Goal: Communication & Community: Answer question/provide support

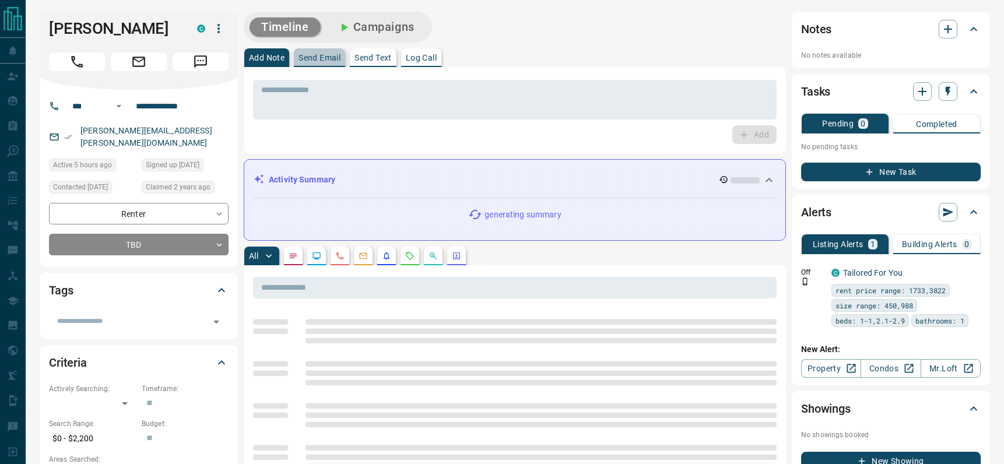
click at [311, 50] on button "Send Email" at bounding box center [319, 57] width 51 height 19
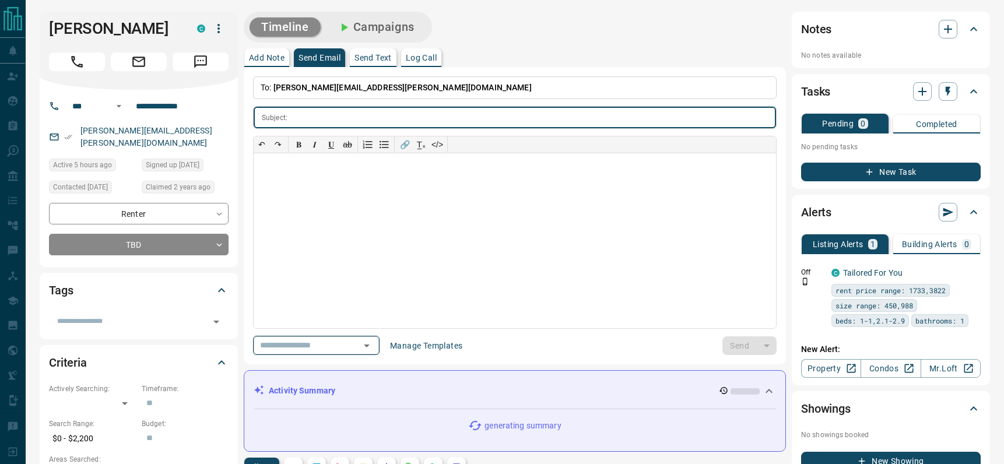
click at [368, 347] on icon "Open" at bounding box center [367, 346] width 14 height 14
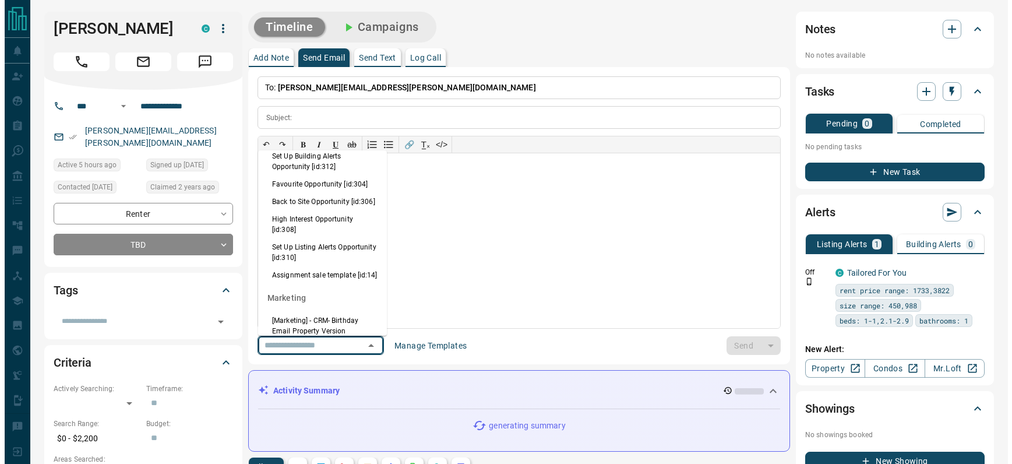
scroll to position [795, 0]
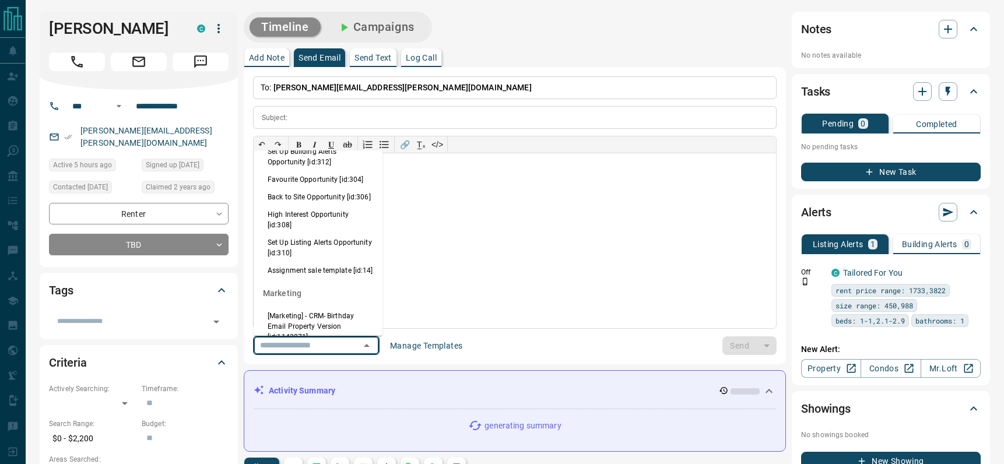
click at [308, 206] on li "Back to Site Opportunity [id:306]" at bounding box center [318, 196] width 129 height 17
type input "**********"
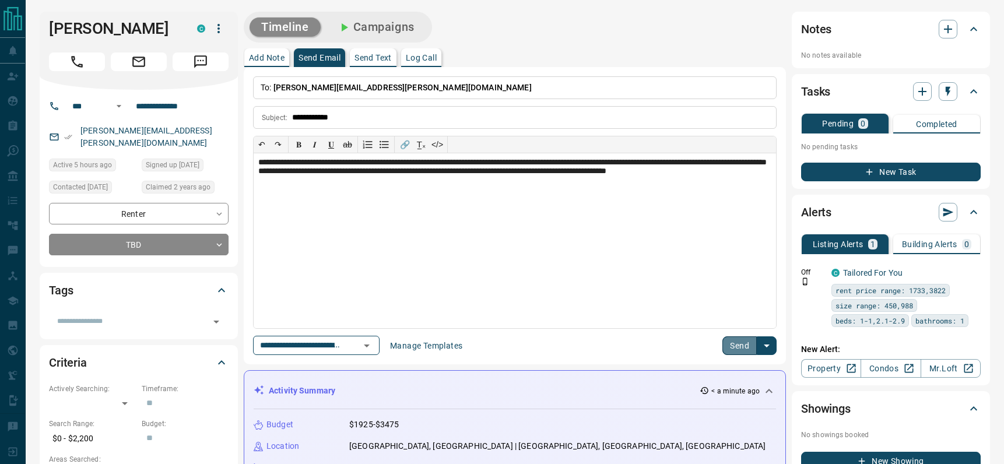
click at [734, 344] on button "Send" at bounding box center [739, 345] width 34 height 19
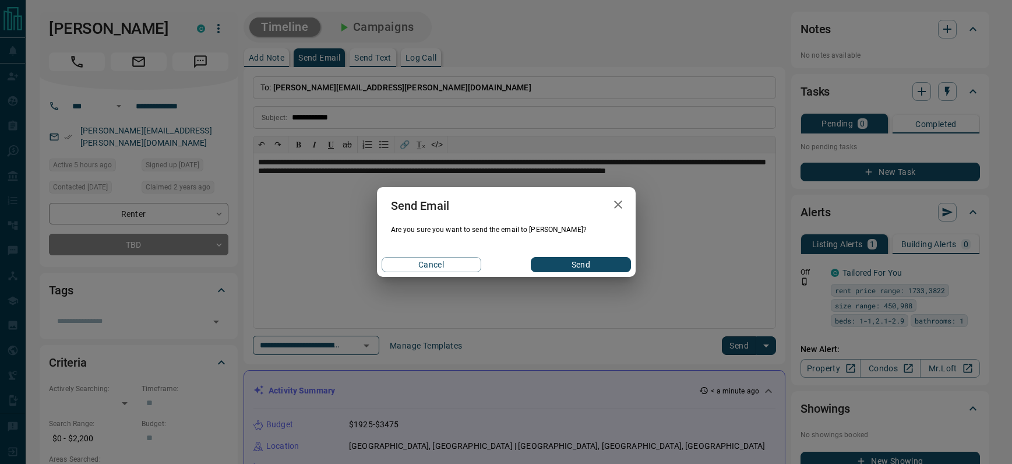
click at [597, 268] on button "Send" at bounding box center [581, 264] width 100 height 15
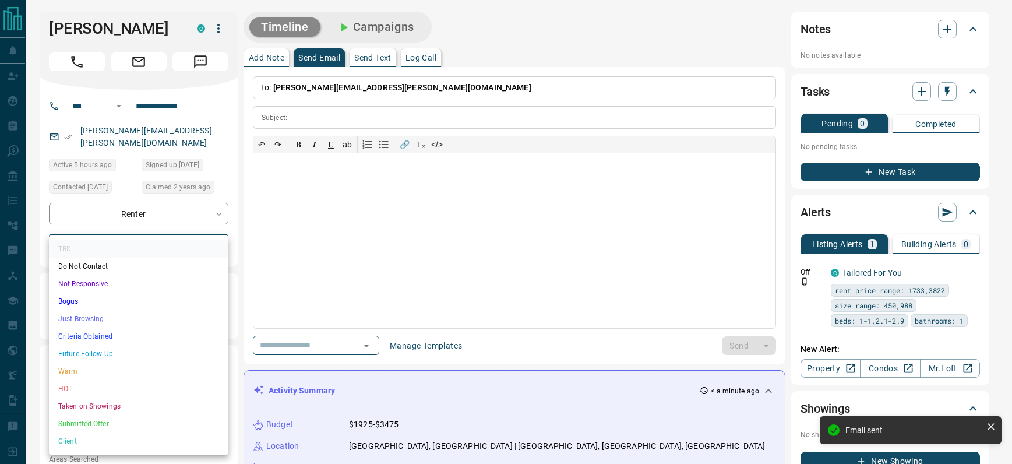
click at [95, 300] on li "Bogus" at bounding box center [138, 301] width 179 height 17
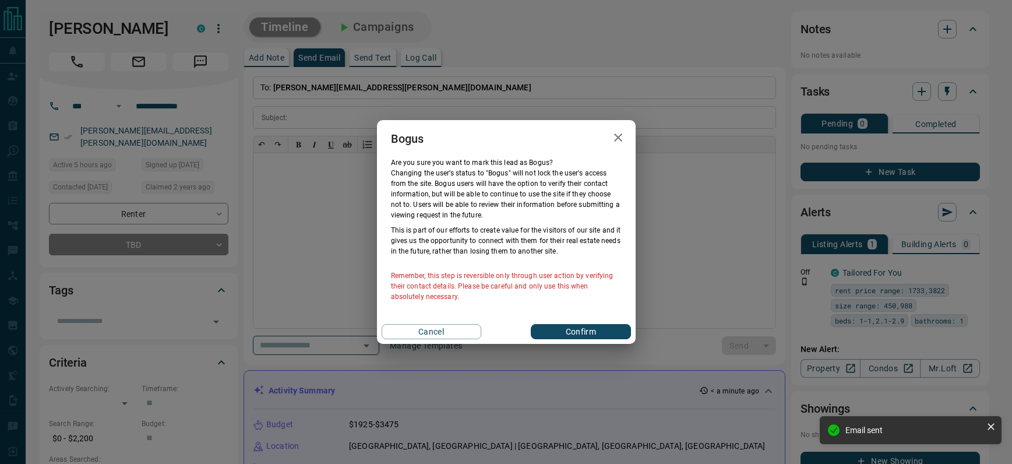
click at [575, 335] on button "Confirm" at bounding box center [581, 331] width 100 height 15
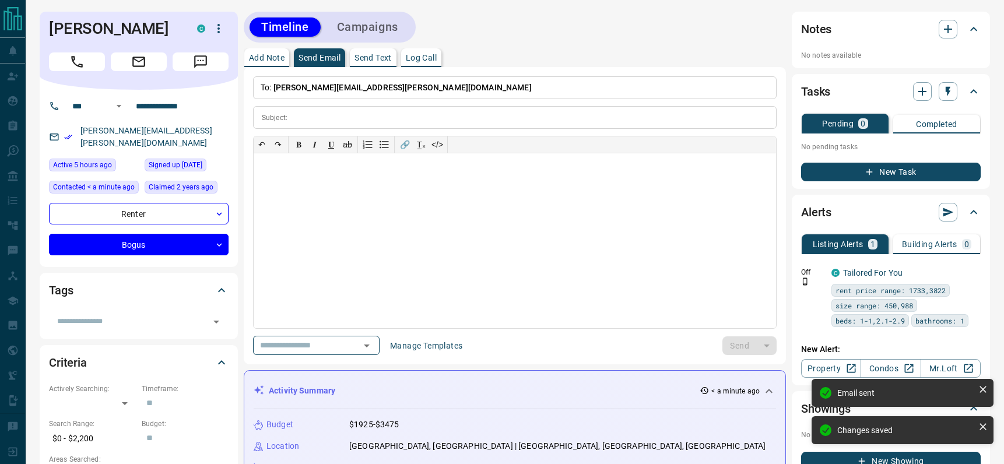
type input "**********"
type input "*"
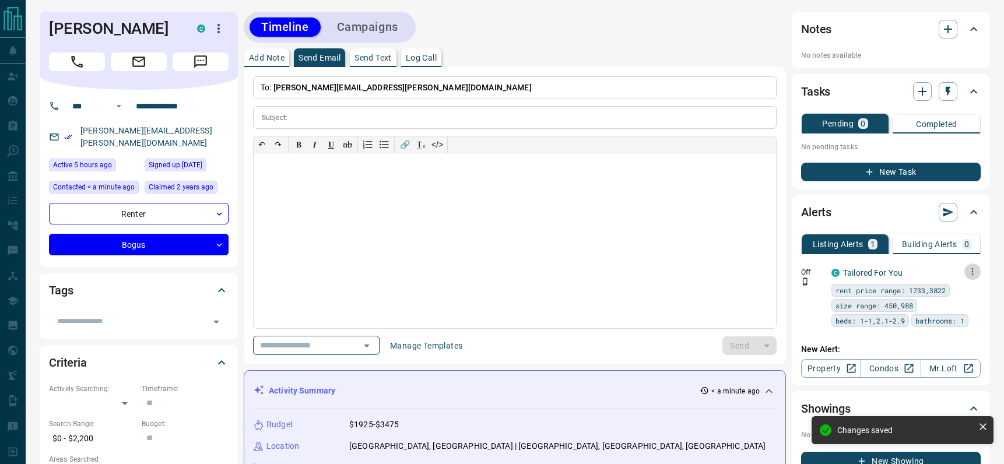
click at [974, 270] on icon "button" at bounding box center [972, 271] width 10 height 10
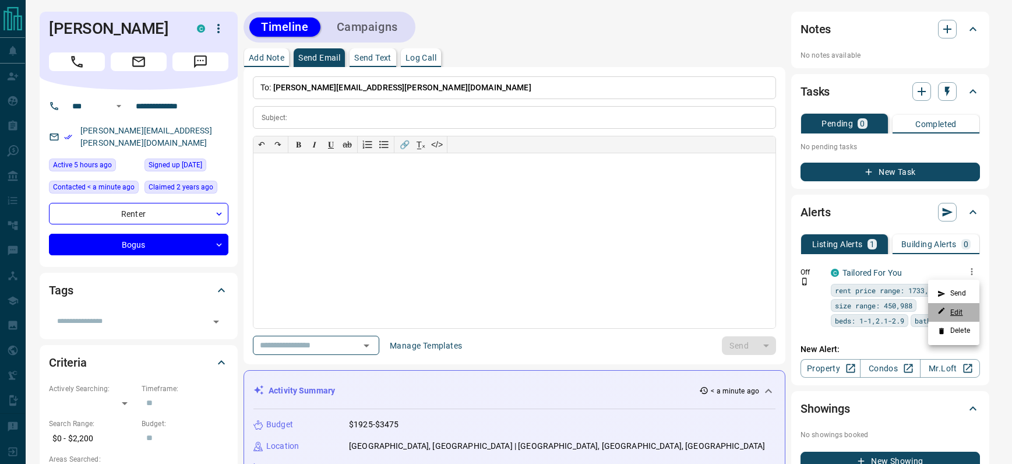
click at [955, 309] on link "Edit" at bounding box center [951, 312] width 26 height 11
